Goal: Use online tool/utility: Utilize a website feature to perform a specific function

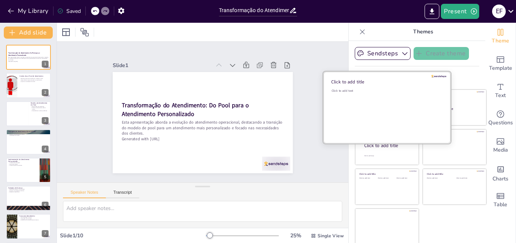
scroll to position [2, 0]
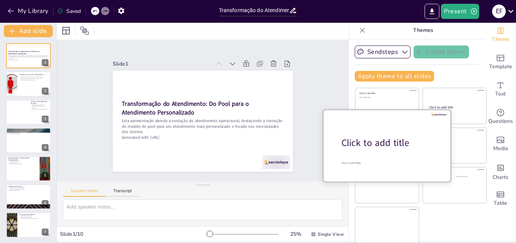
click at [372, 139] on div "Click to add title" at bounding box center [389, 143] width 97 height 13
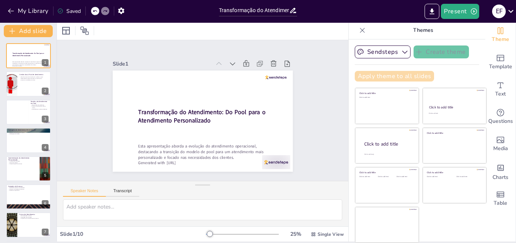
click at [369, 75] on button "Apply theme to all slides" at bounding box center [394, 76] width 79 height 11
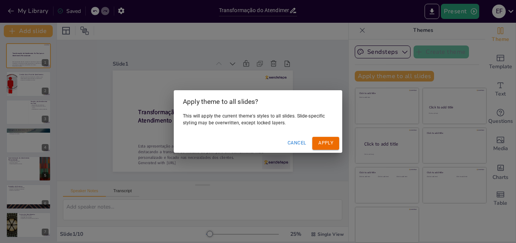
click at [305, 143] on button "Cancel" at bounding box center [297, 143] width 25 height 13
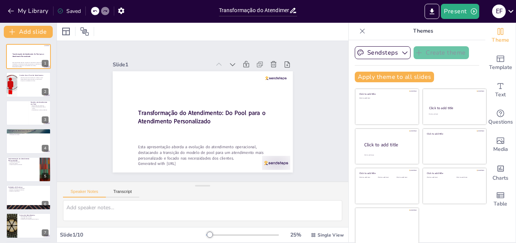
scroll to position [0, 0]
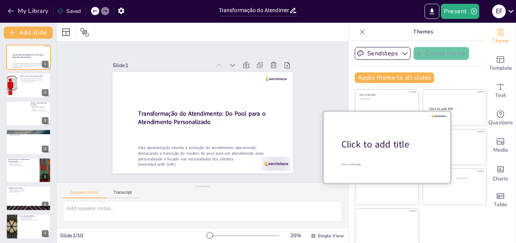
click at [380, 142] on div "Click to add title" at bounding box center [389, 144] width 97 height 13
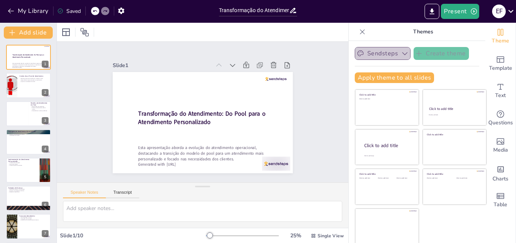
click at [397, 56] on button "Sendsteps" at bounding box center [383, 53] width 56 height 13
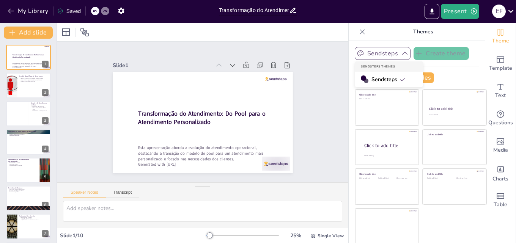
click at [401, 52] on icon "button" at bounding box center [405, 54] width 8 height 8
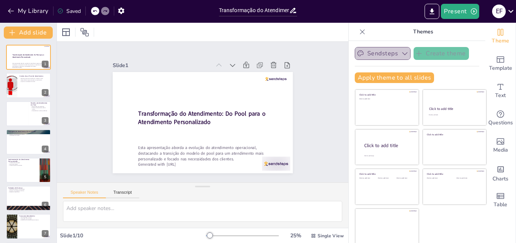
click at [396, 49] on button "Sendsteps" at bounding box center [383, 53] width 56 height 13
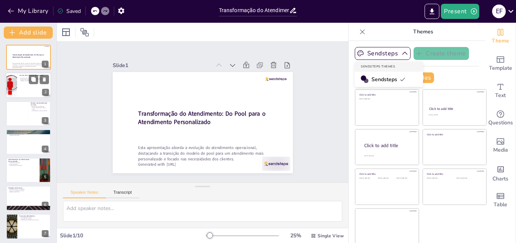
click at [38, 86] on div at bounding box center [29, 86] width 46 height 26
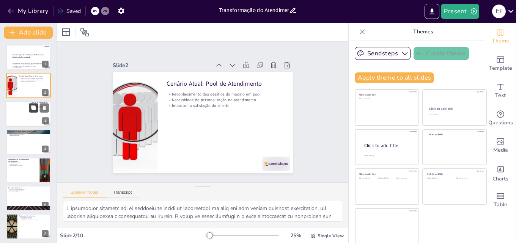
click at [31, 112] on button at bounding box center [33, 107] width 9 height 9
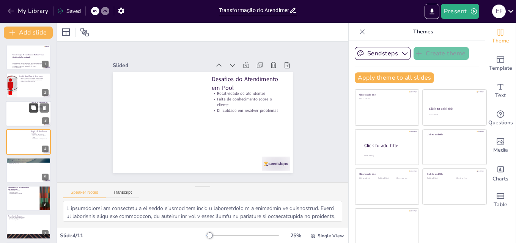
scroll to position [1, 0]
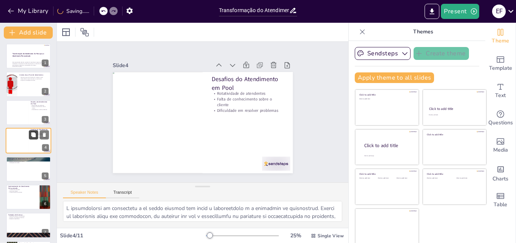
click at [33, 134] on icon at bounding box center [33, 134] width 5 height 5
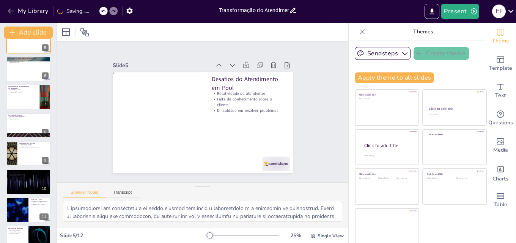
scroll to position [143, 0]
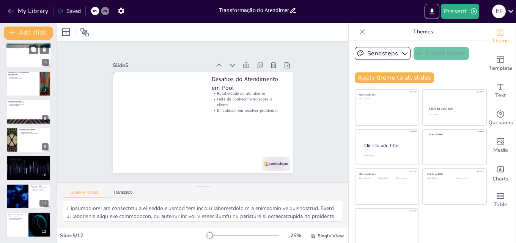
click at [27, 59] on div at bounding box center [29, 55] width 46 height 26
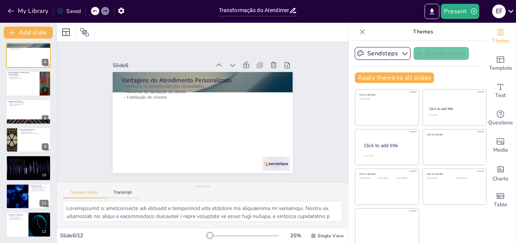
scroll to position [143, 0]
click at [22, 82] on div at bounding box center [29, 84] width 46 height 26
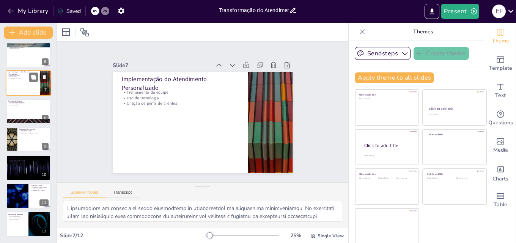
scroll to position [86, 0]
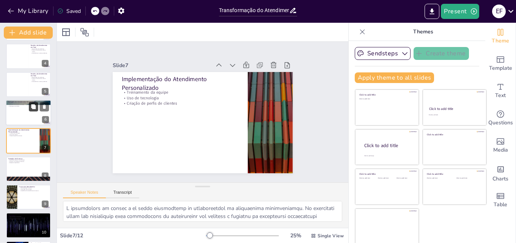
click at [31, 111] on button at bounding box center [33, 106] width 9 height 9
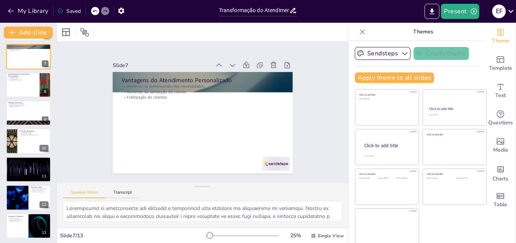
scroll to position [171, 0]
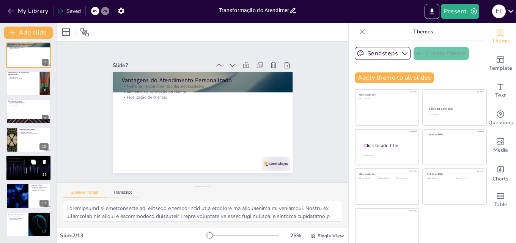
click at [20, 161] on p "Estratégia para o sucesso" at bounding box center [28, 162] width 41 height 2
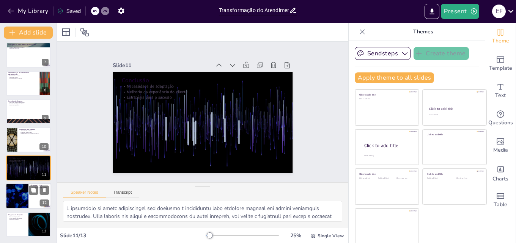
click at [26, 190] on div at bounding box center [17, 196] width 46 height 26
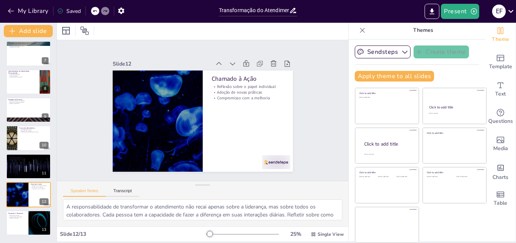
scroll to position [0, 0]
